Goal: Communication & Community: Answer question/provide support

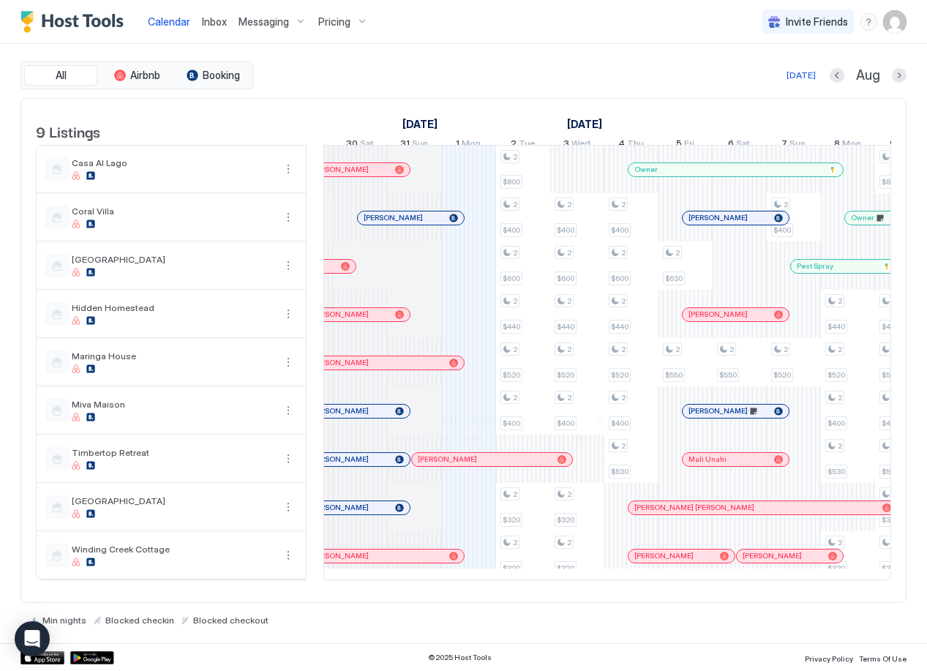
click at [518, 465] on div at bounding box center [518, 460] width 12 height 12
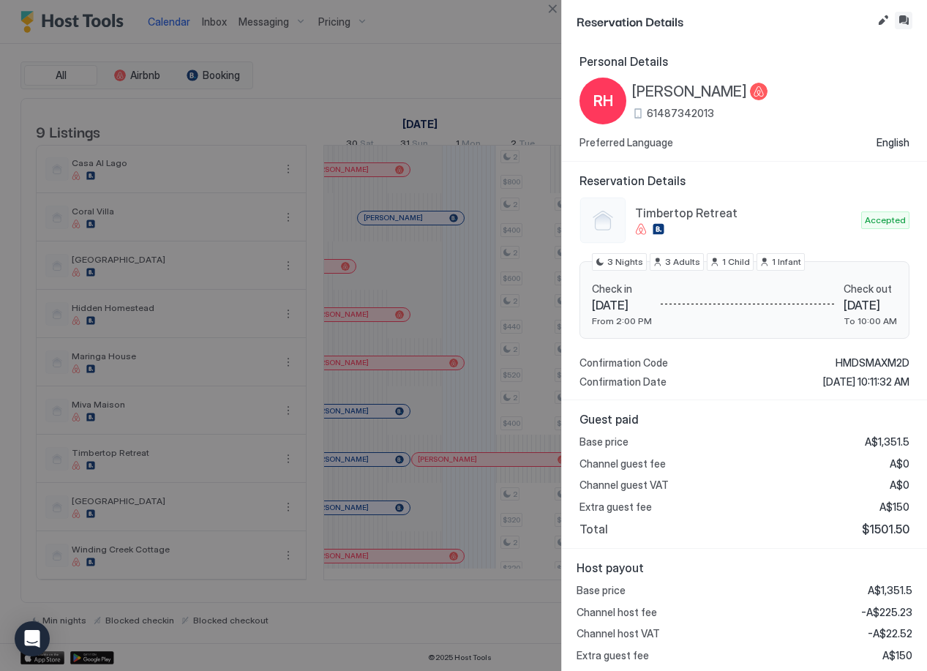
click at [907, 22] on button "Inbox" at bounding box center [904, 21] width 18 height 18
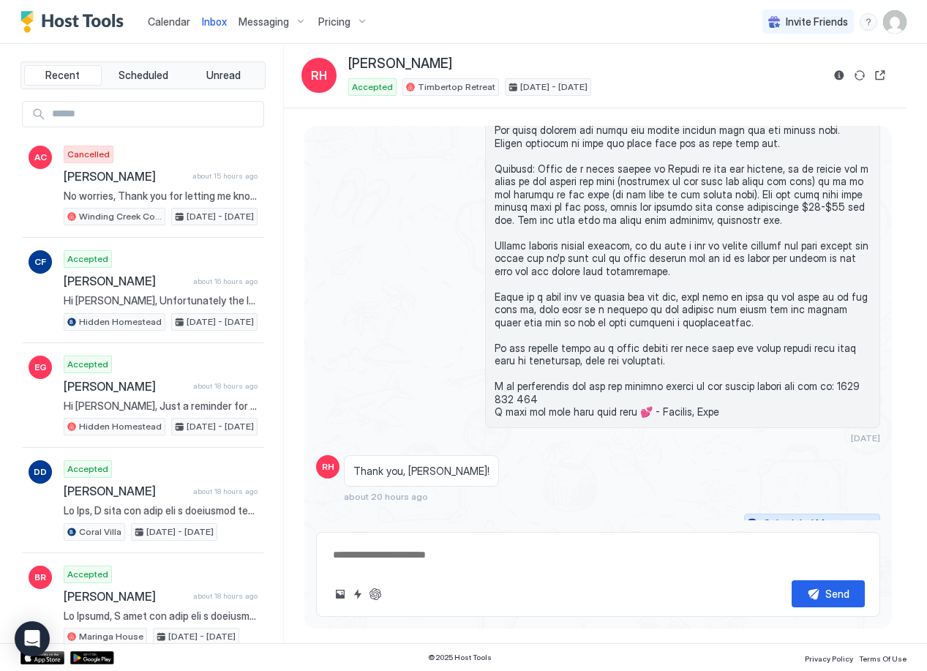
click at [821, 516] on div "Scheduled Messages" at bounding box center [813, 523] width 99 height 15
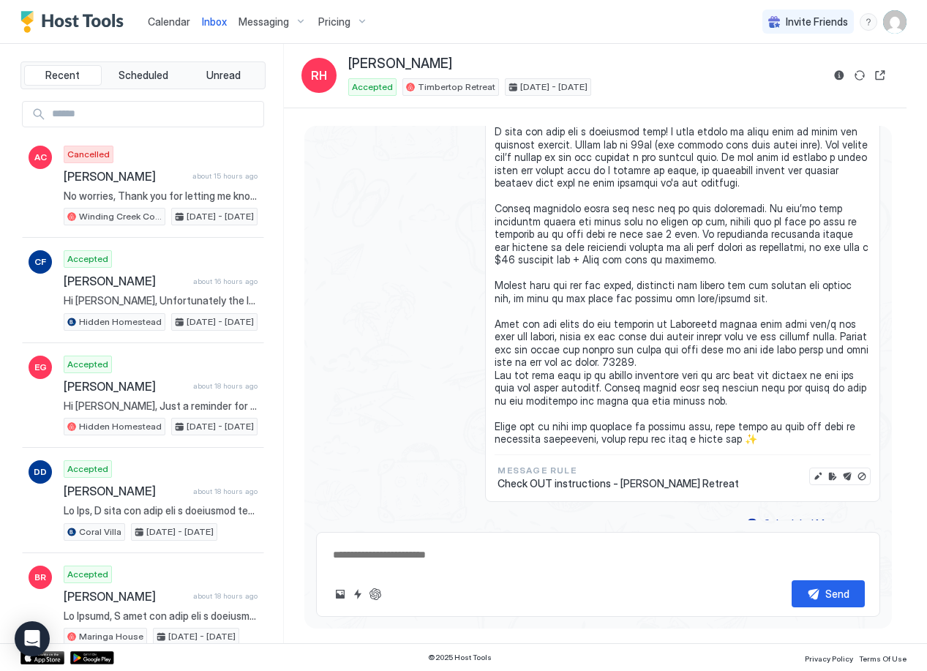
type textarea "*"
click at [811, 469] on button "Edit message" at bounding box center [818, 476] width 15 height 15
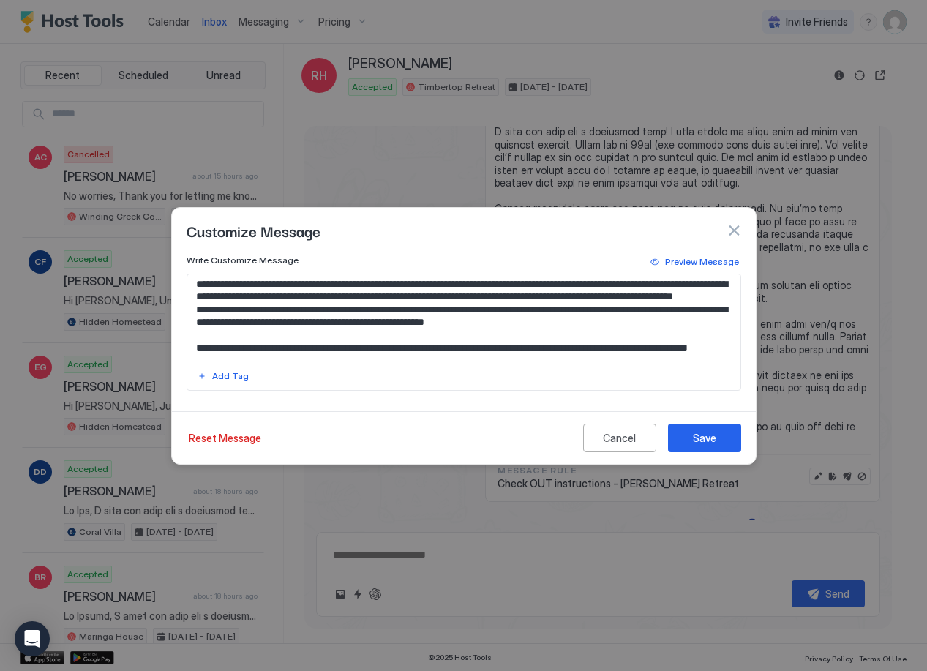
scroll to position [207, 0]
click at [658, 298] on textarea "Input Field" at bounding box center [463, 317] width 553 height 86
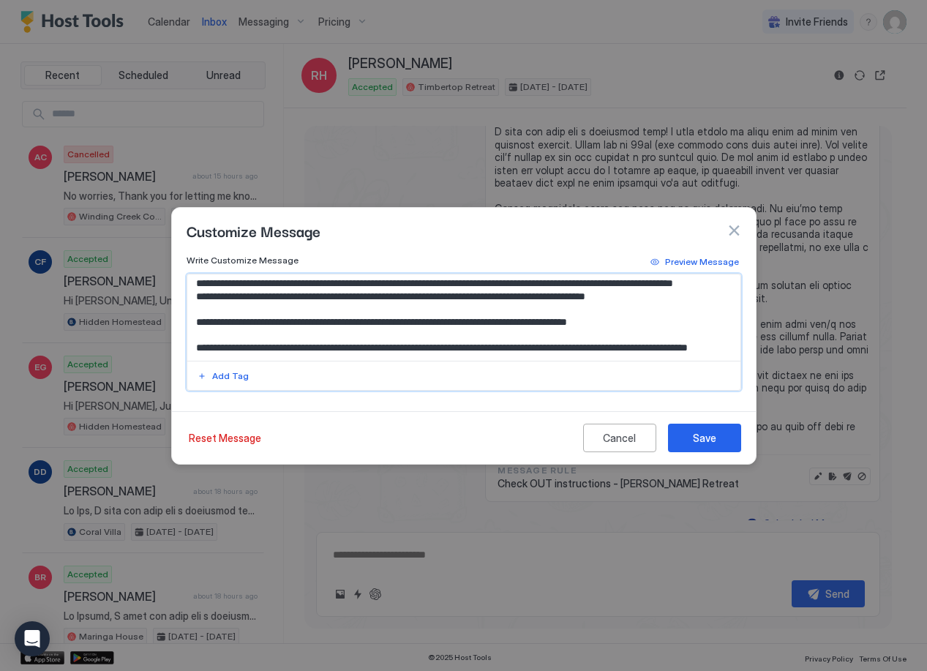
drag, startPoint x: 522, startPoint y: 324, endPoint x: 544, endPoint y: 326, distance: 22.0
click at [544, 326] on textarea "Input Field" at bounding box center [463, 317] width 553 height 86
click at [579, 325] on textarea "Input Field" at bounding box center [463, 317] width 553 height 86
click at [650, 334] on textarea "Input Field" at bounding box center [463, 317] width 553 height 86
type textarea "**********"
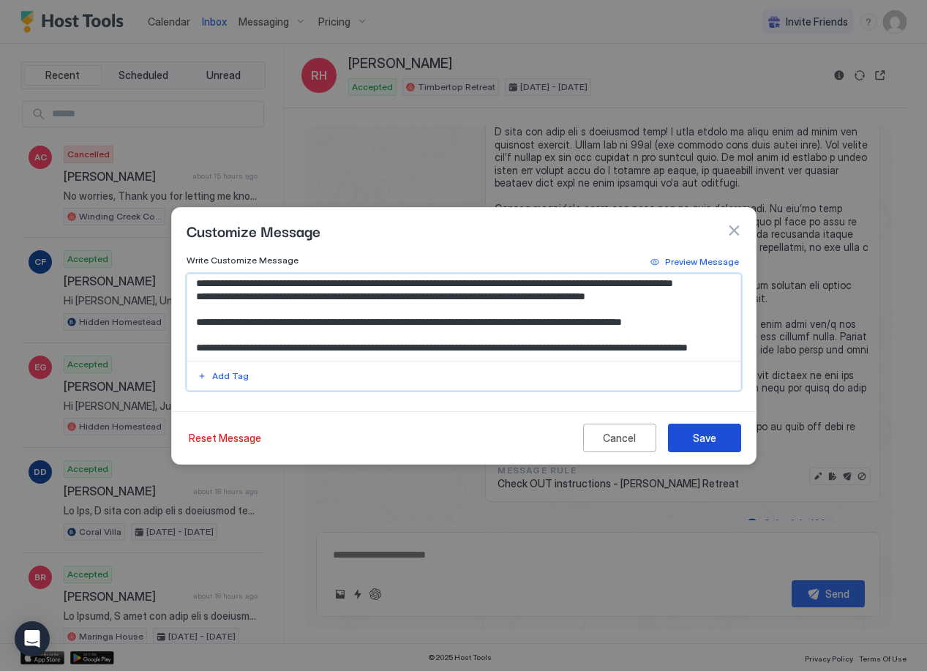
click at [700, 436] on div "Save" at bounding box center [704, 437] width 23 height 15
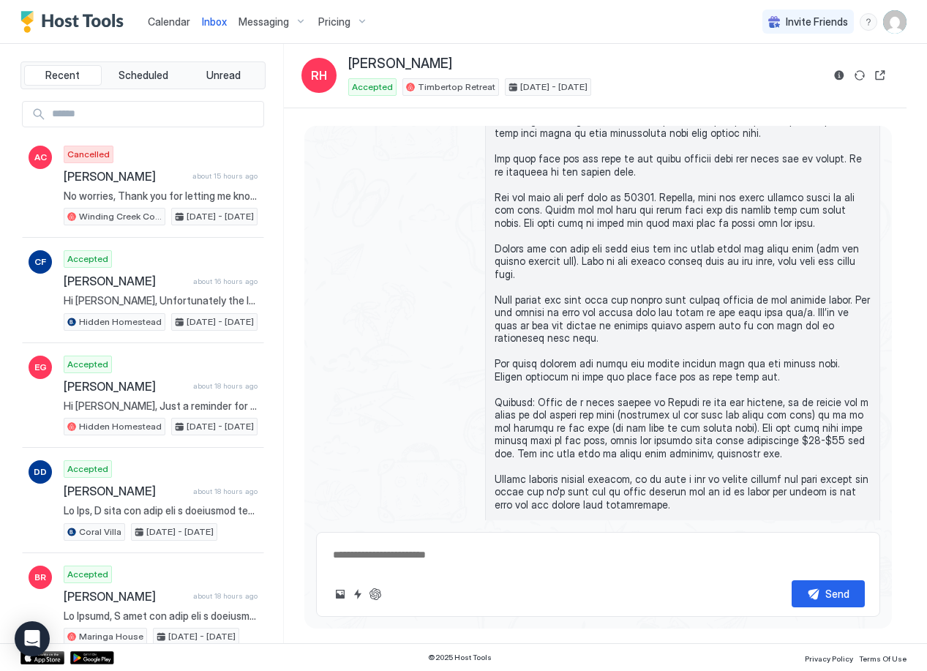
scroll to position [1151, 0]
click at [169, 19] on span "Calendar" at bounding box center [169, 21] width 42 height 12
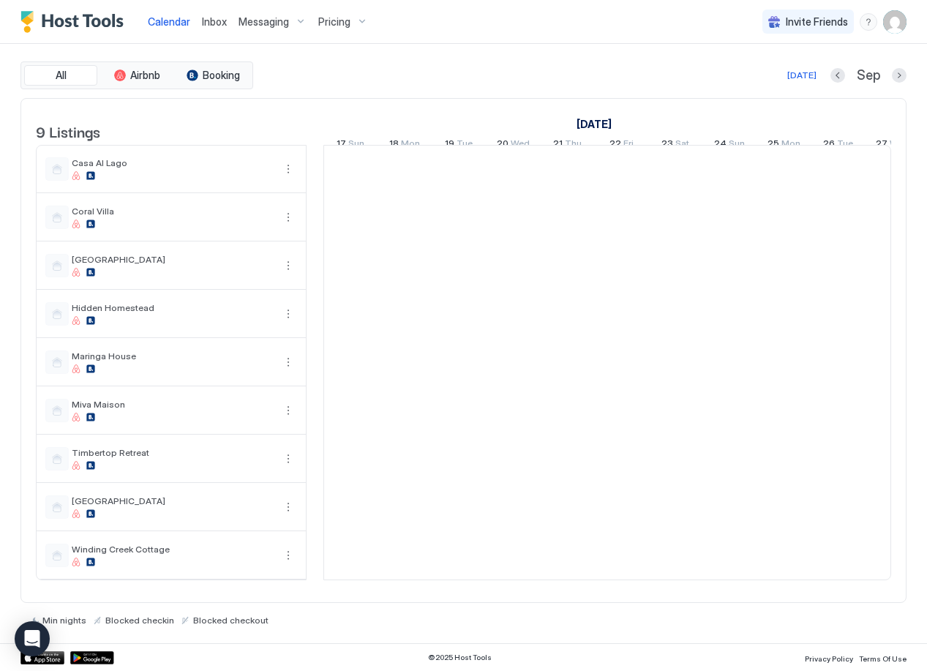
scroll to position [0, 813]
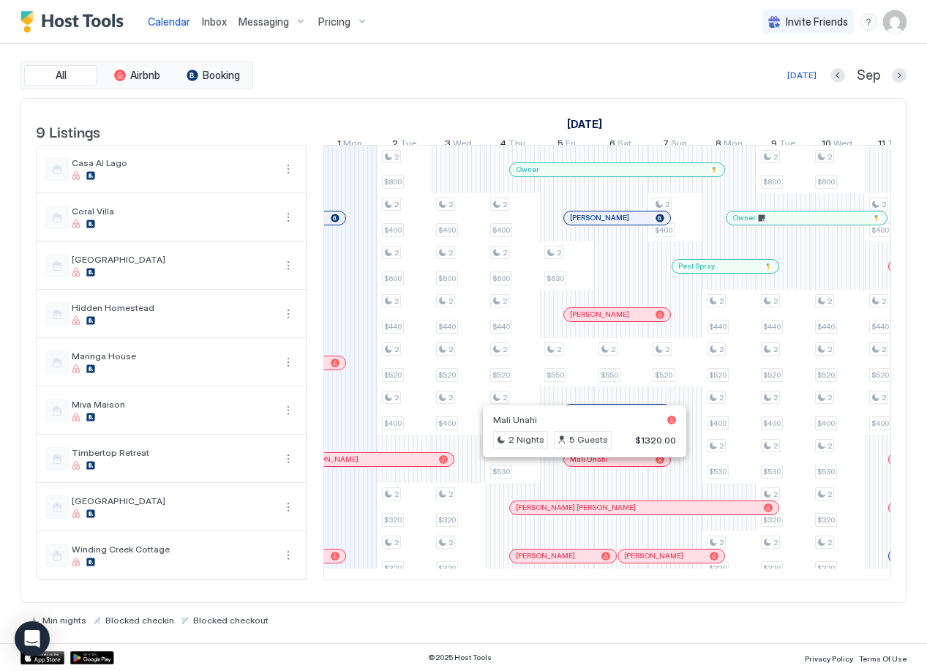
click at [579, 465] on div at bounding box center [579, 460] width 12 height 12
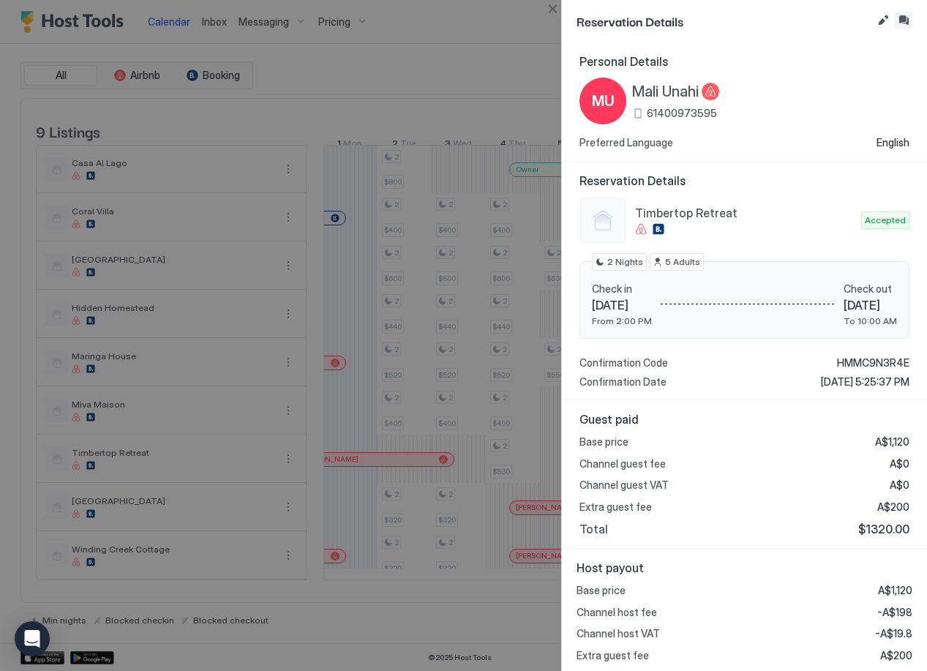
click at [900, 18] on button "Inbox" at bounding box center [904, 21] width 18 height 18
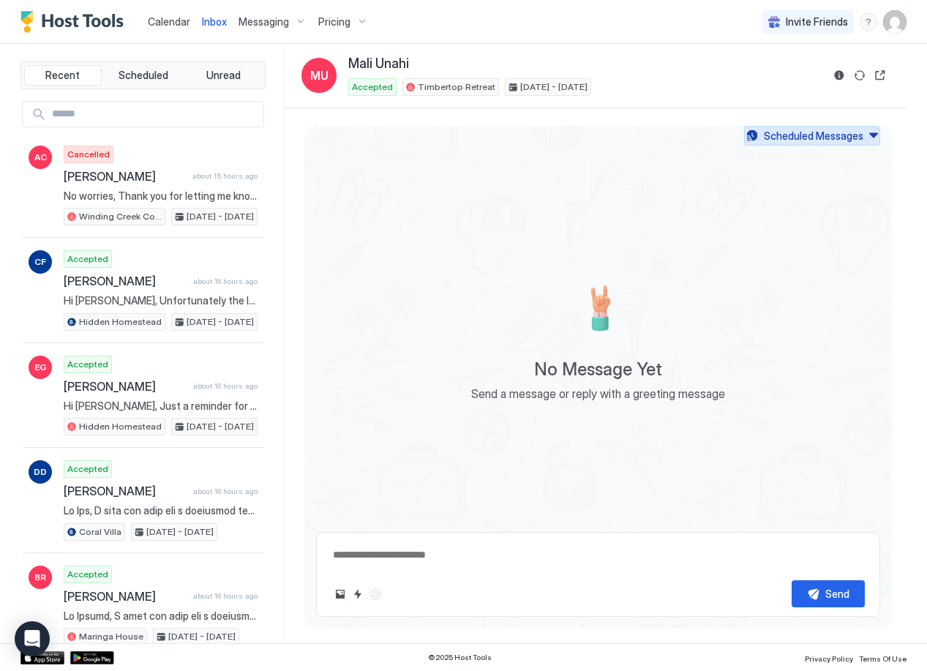
click at [841, 141] on div "Scheduled Messages" at bounding box center [813, 135] width 99 height 15
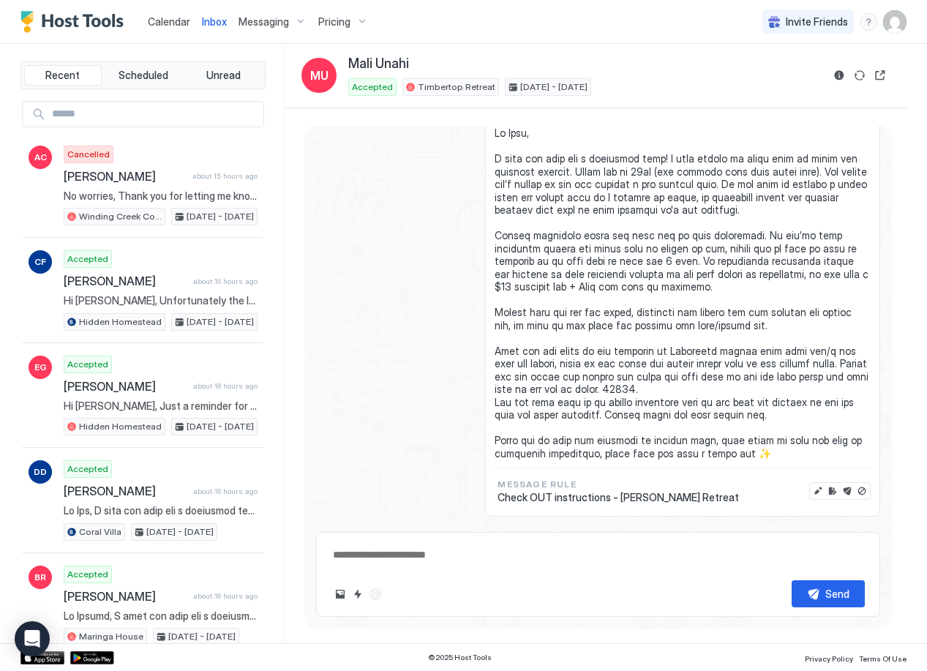
scroll to position [1232, 0]
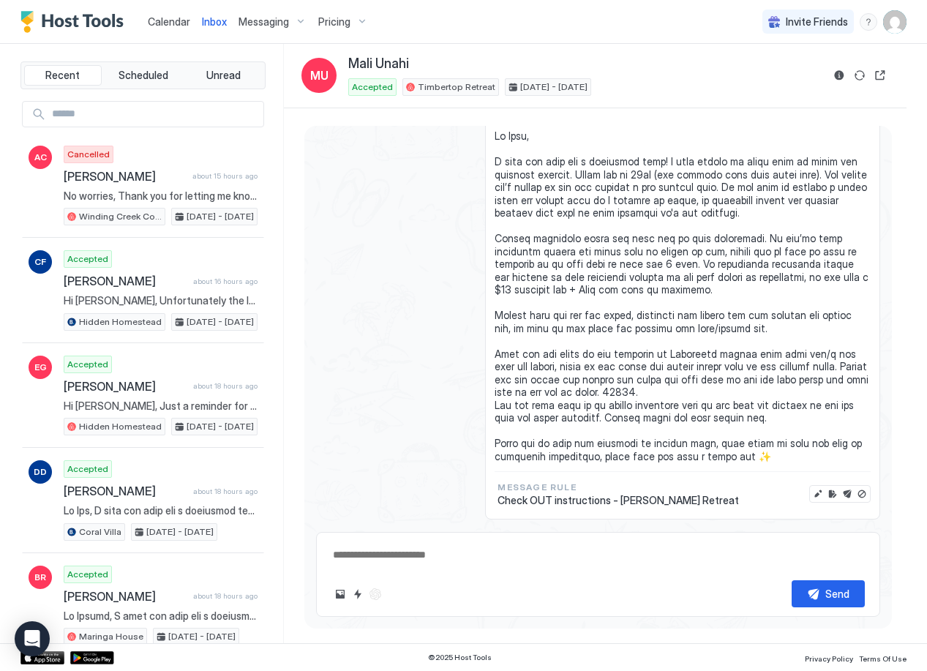
click at [162, 21] on span "Calendar" at bounding box center [169, 21] width 42 height 12
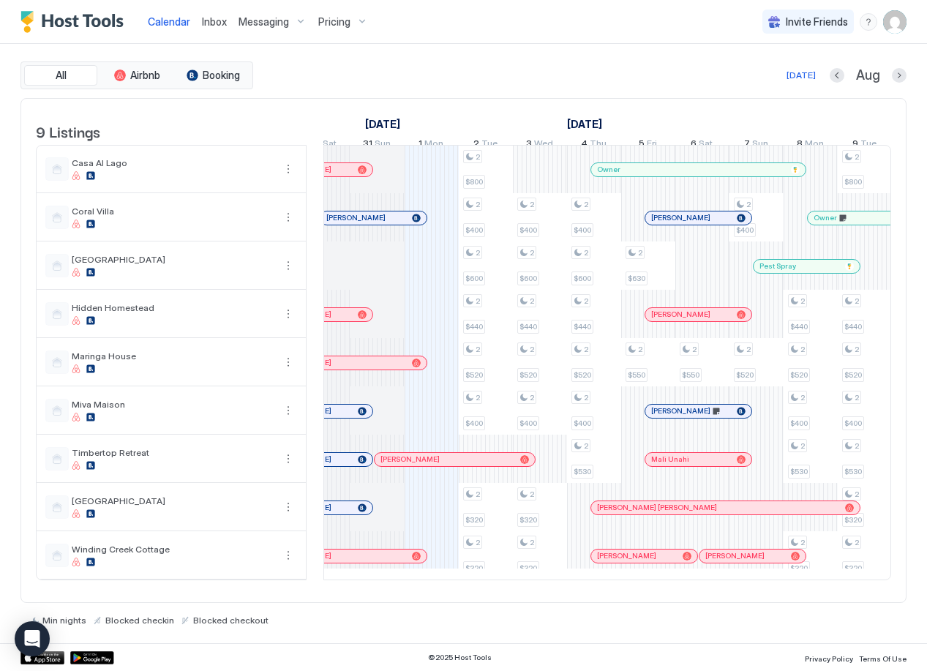
scroll to position [0, 698]
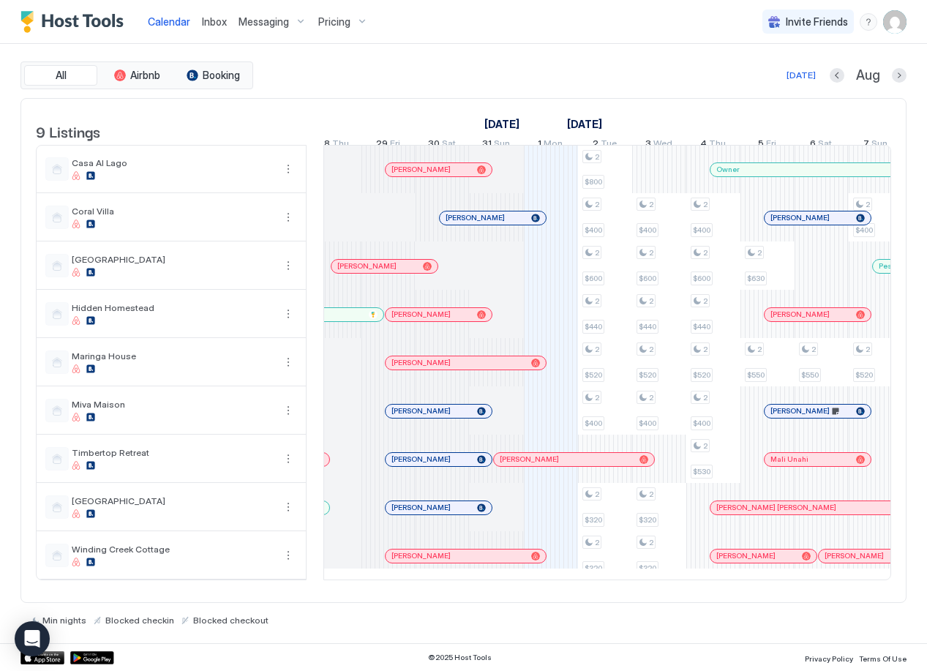
click at [56, 26] on img "Host Tools Logo" at bounding box center [75, 22] width 110 height 22
click at [220, 23] on span "Inbox" at bounding box center [214, 21] width 25 height 12
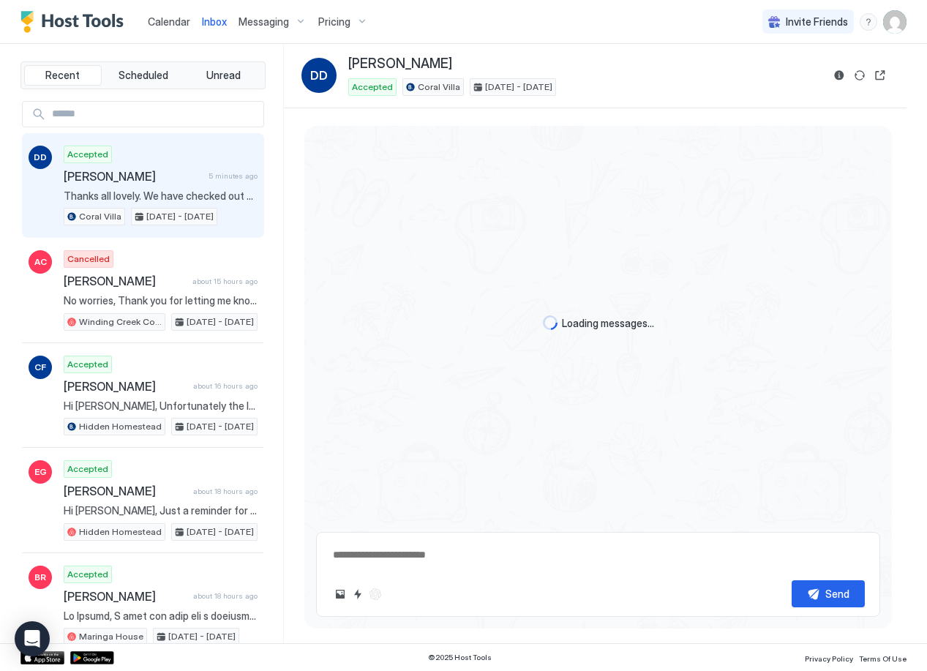
scroll to position [1614, 0]
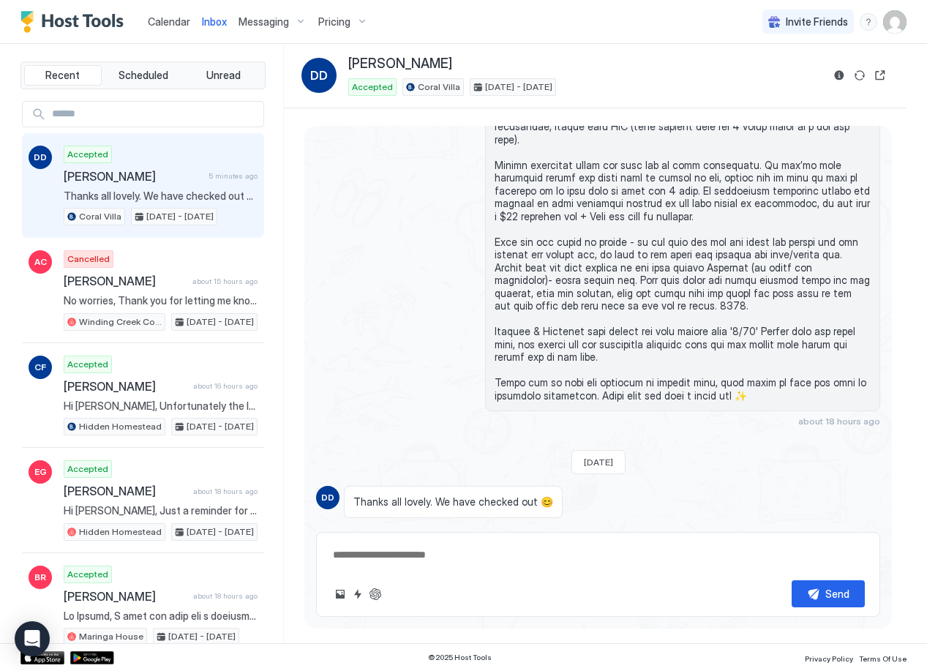
click at [184, 178] on span "[PERSON_NAME]" at bounding box center [133, 176] width 139 height 15
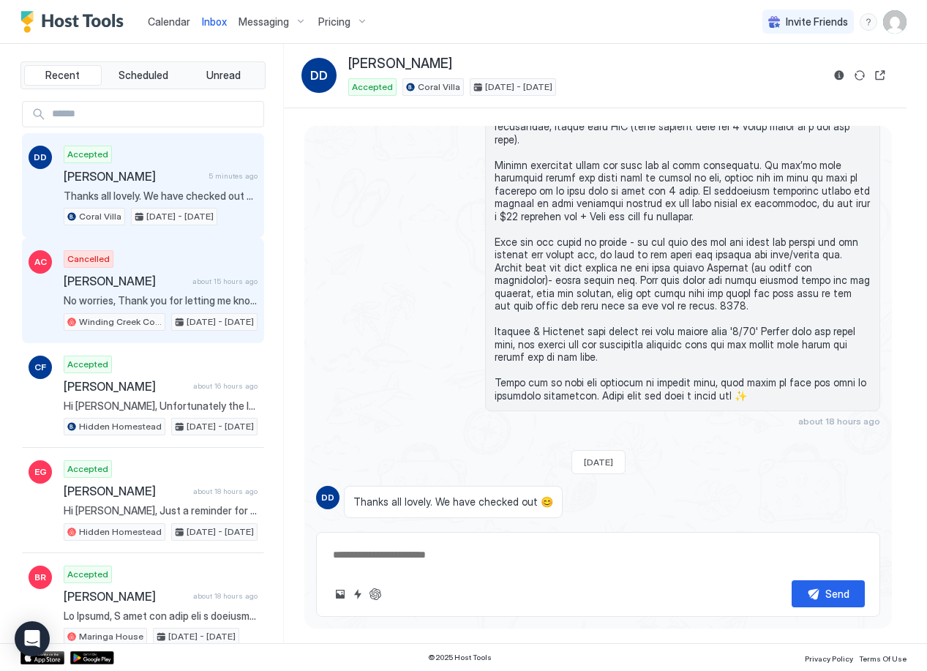
click at [159, 280] on span "[PERSON_NAME]" at bounding box center [125, 281] width 123 height 15
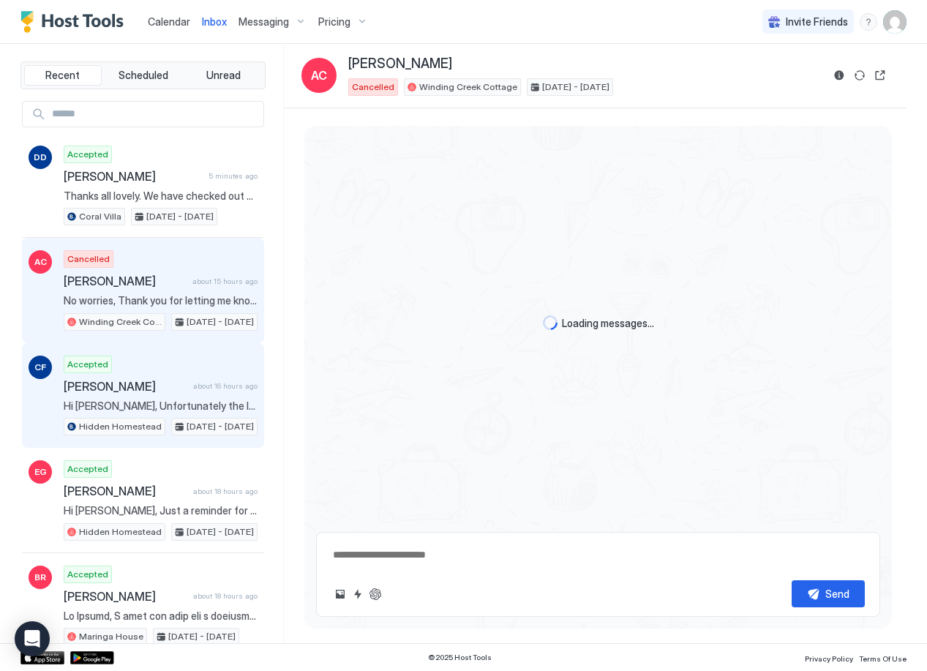
scroll to position [127, 0]
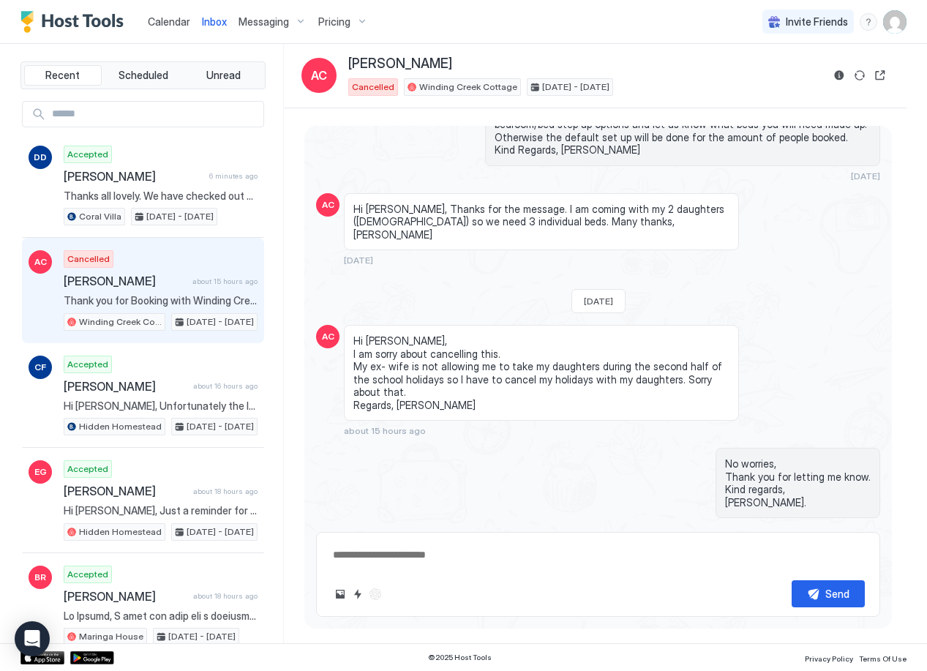
click at [168, 21] on span "Calendar" at bounding box center [169, 21] width 42 height 12
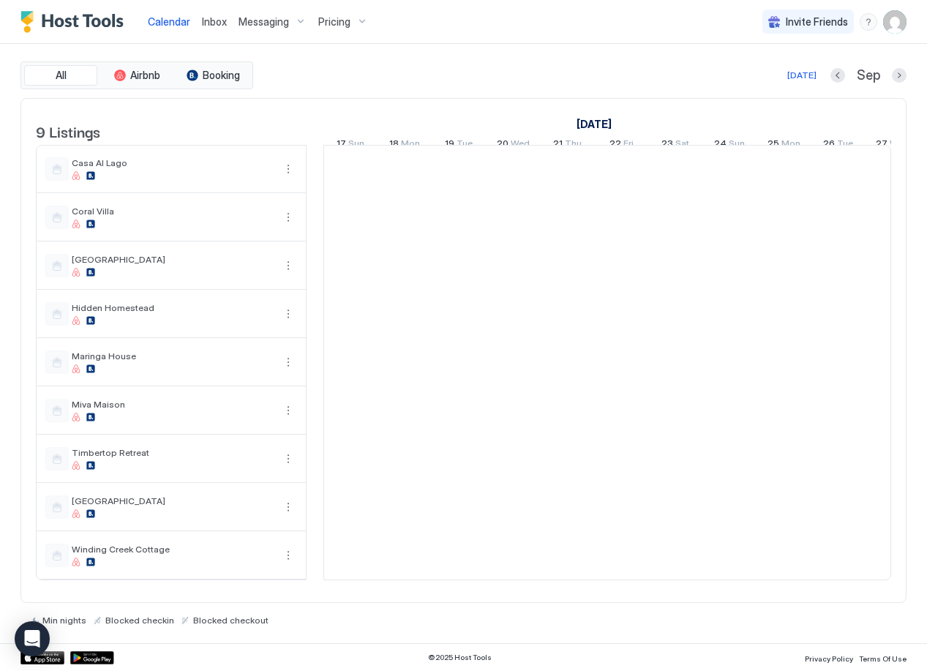
scroll to position [0, 813]
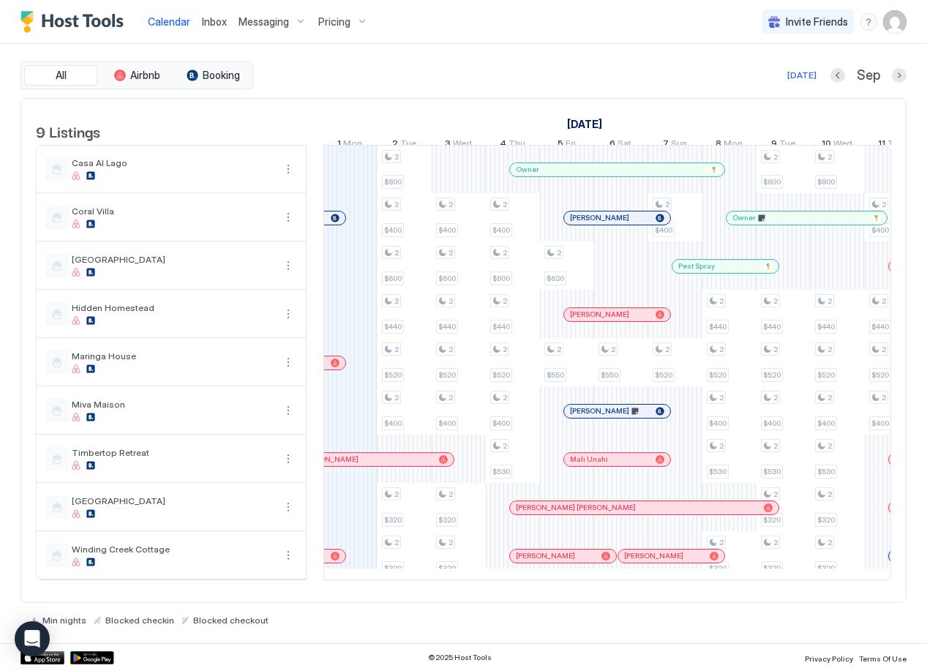
click at [219, 23] on span "Inbox" at bounding box center [214, 21] width 25 height 12
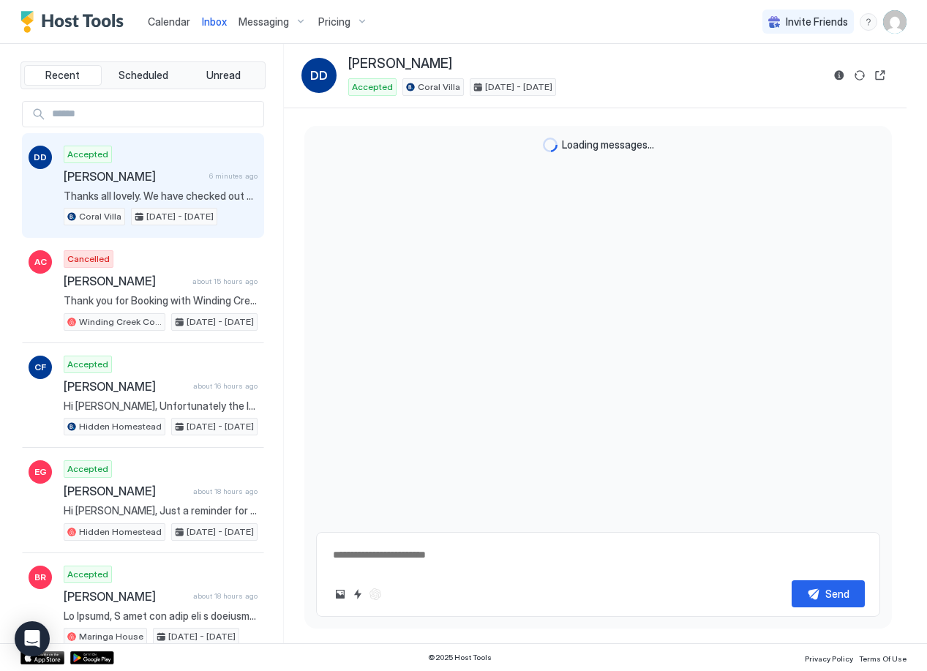
scroll to position [1614, 0]
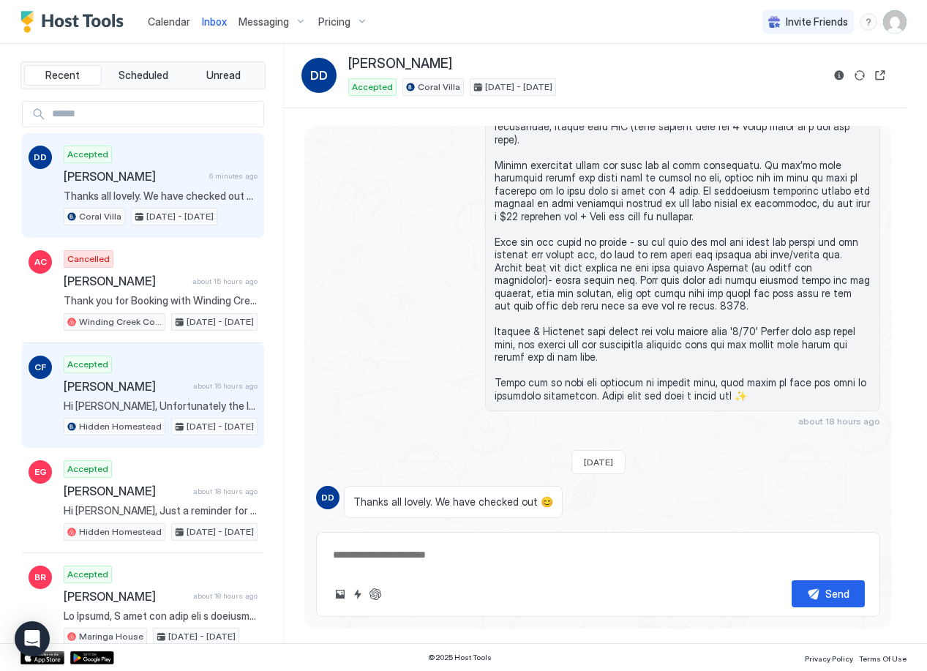
click at [136, 388] on span "[PERSON_NAME]" at bounding box center [126, 386] width 124 height 15
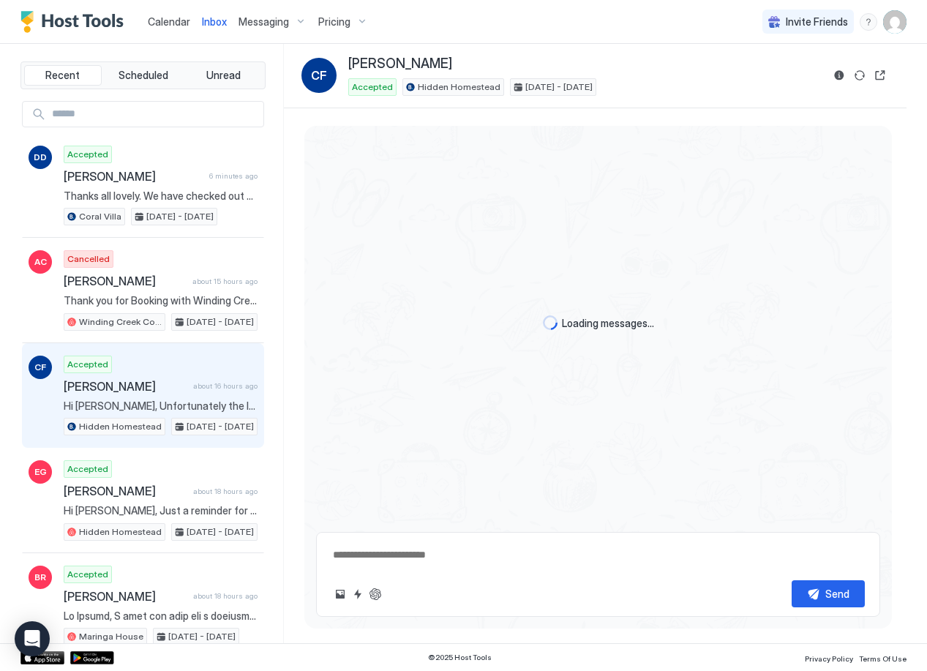
scroll to position [217, 0]
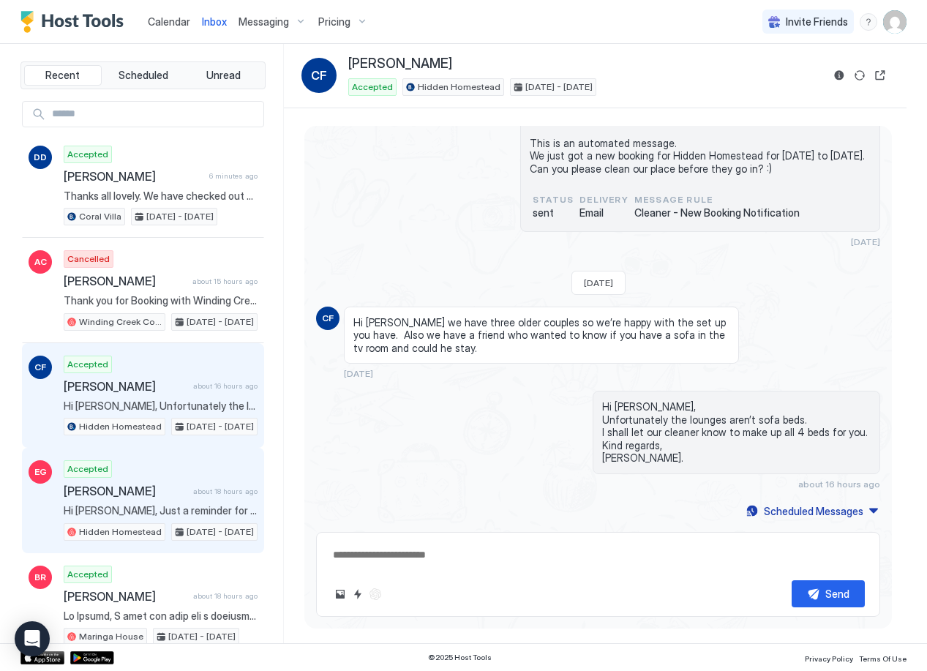
click at [143, 497] on span "[PERSON_NAME]" at bounding box center [126, 491] width 124 height 15
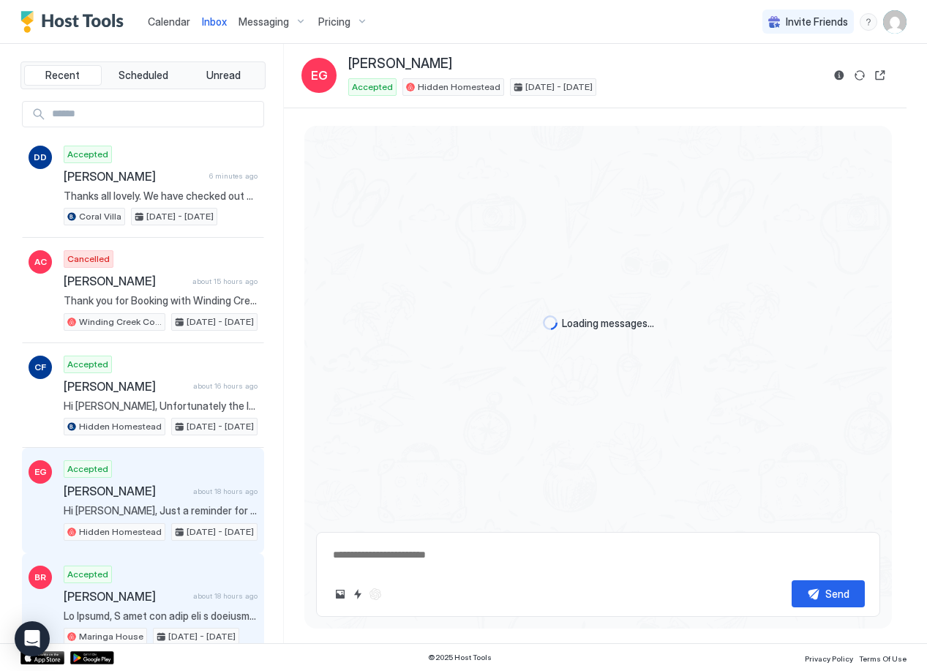
scroll to position [1842, 0]
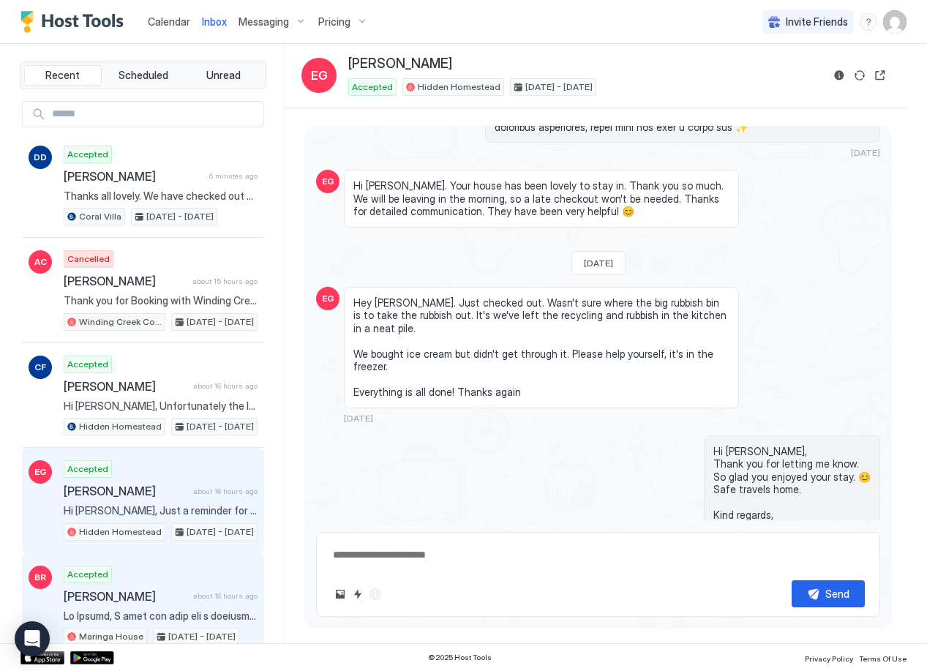
click at [152, 600] on span "[PERSON_NAME]" at bounding box center [126, 596] width 124 height 15
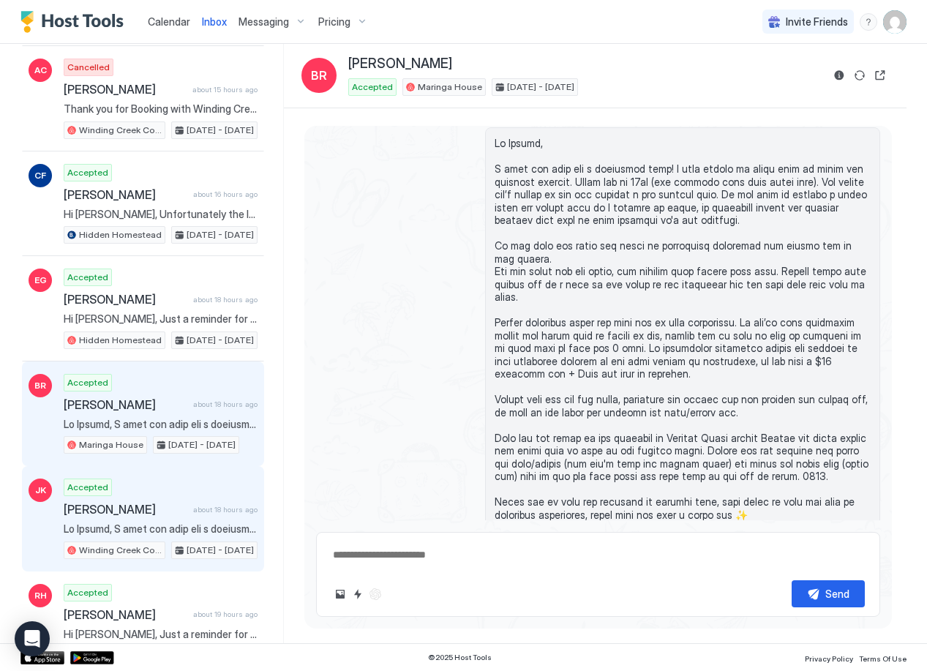
scroll to position [193, 0]
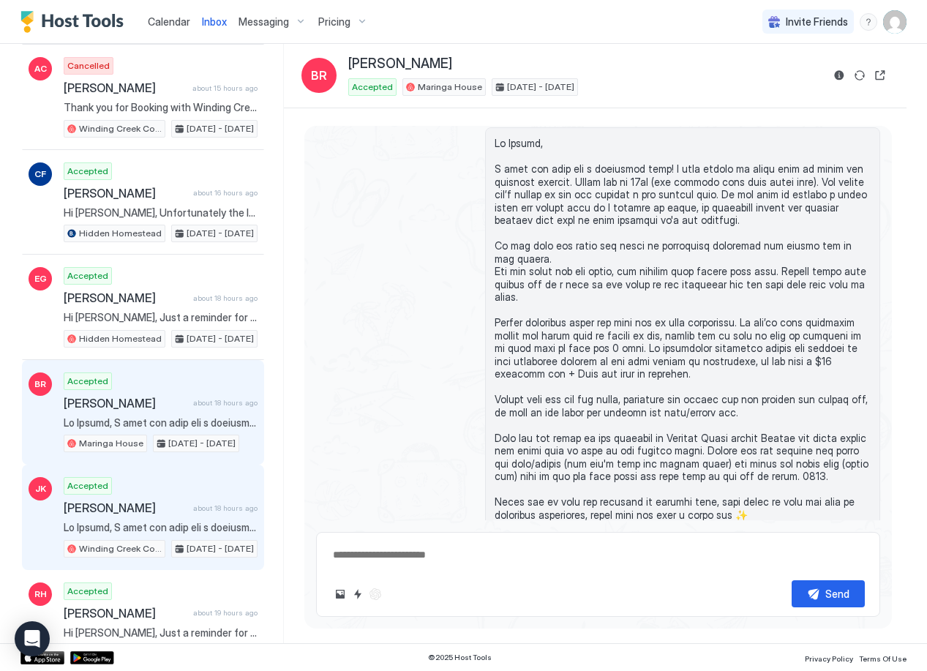
click at [172, 503] on span "[PERSON_NAME]" at bounding box center [126, 507] width 124 height 15
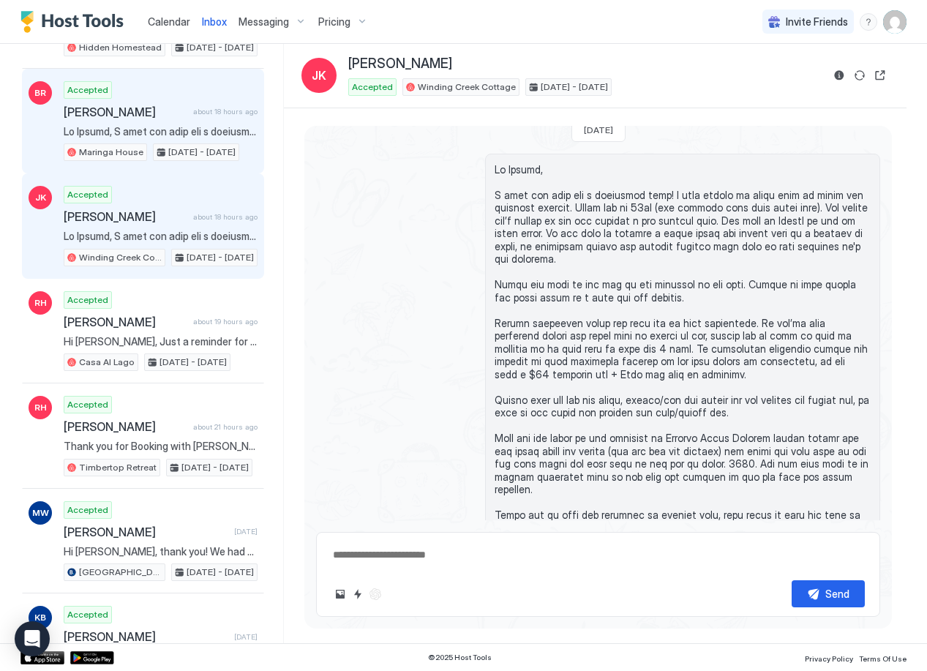
scroll to position [486, 0]
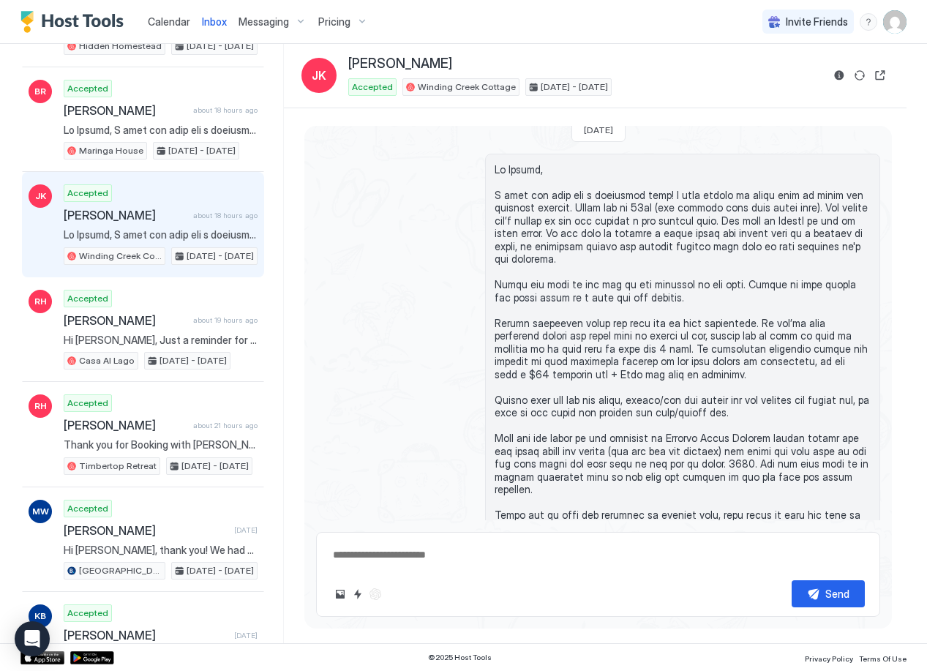
type textarea "*"
